Goal: Find contact information: Find contact information

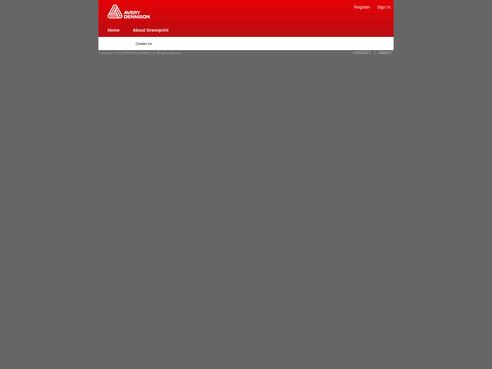
click at [129, 17] on img at bounding box center [129, 12] width 42 height 14
